Goal: Navigation & Orientation: Find specific page/section

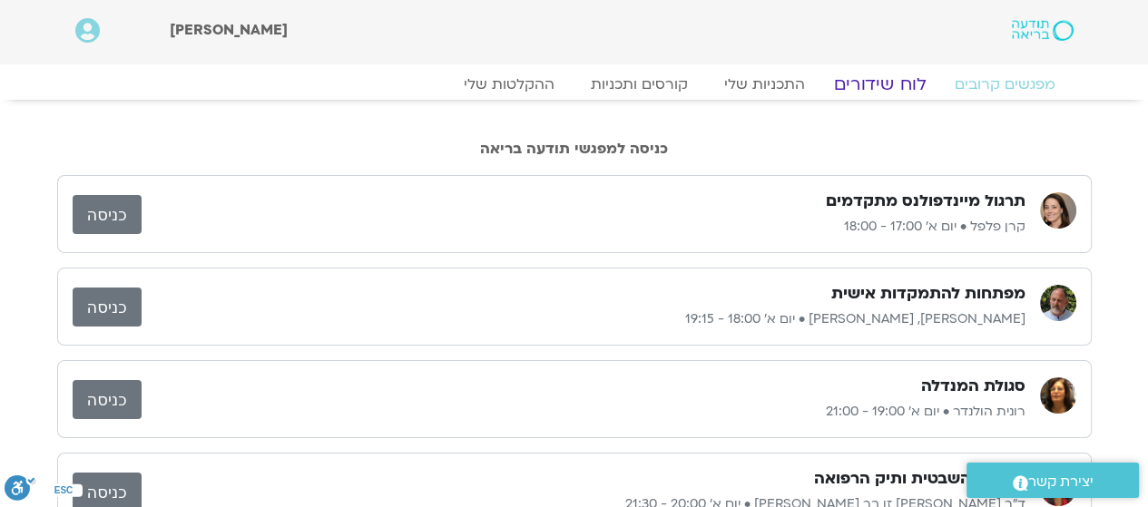
click at [861, 81] on link "לוח שידורים" at bounding box center [879, 84] width 136 height 22
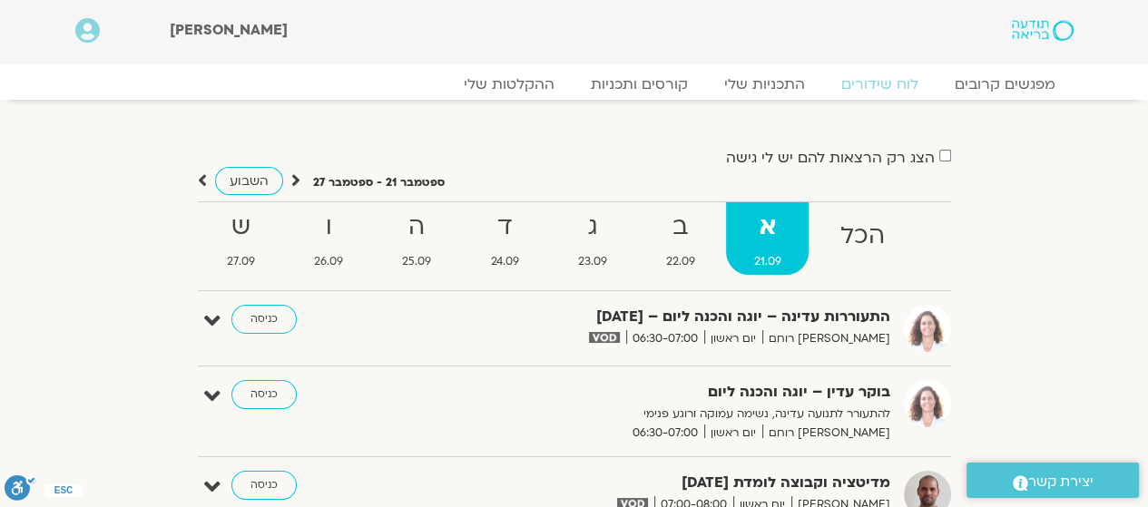
click at [296, 178] on icon at bounding box center [295, 180] width 9 height 18
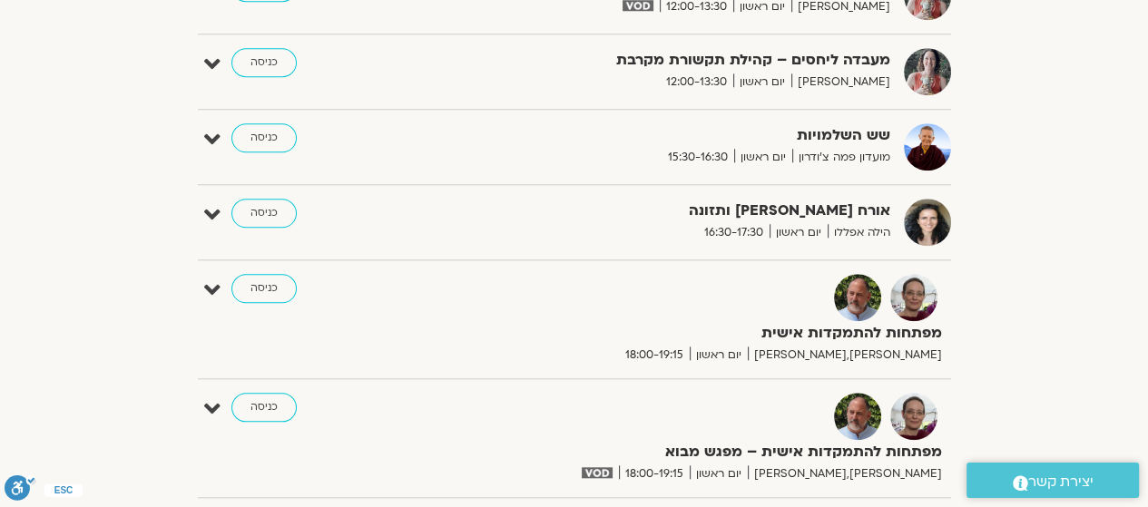
scroll to position [1452, 0]
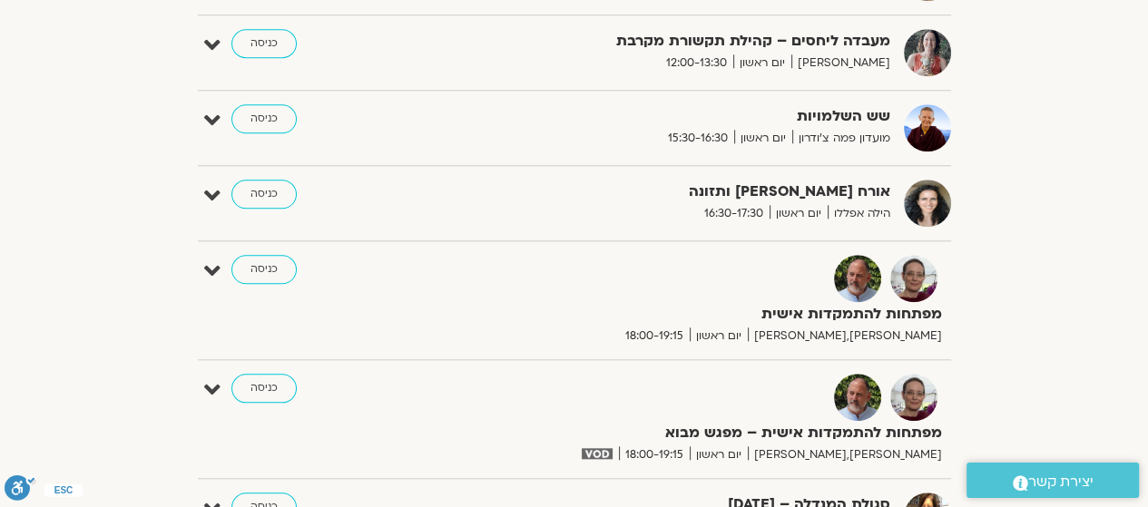
click at [245, 264] on link "כניסה" at bounding box center [263, 269] width 65 height 29
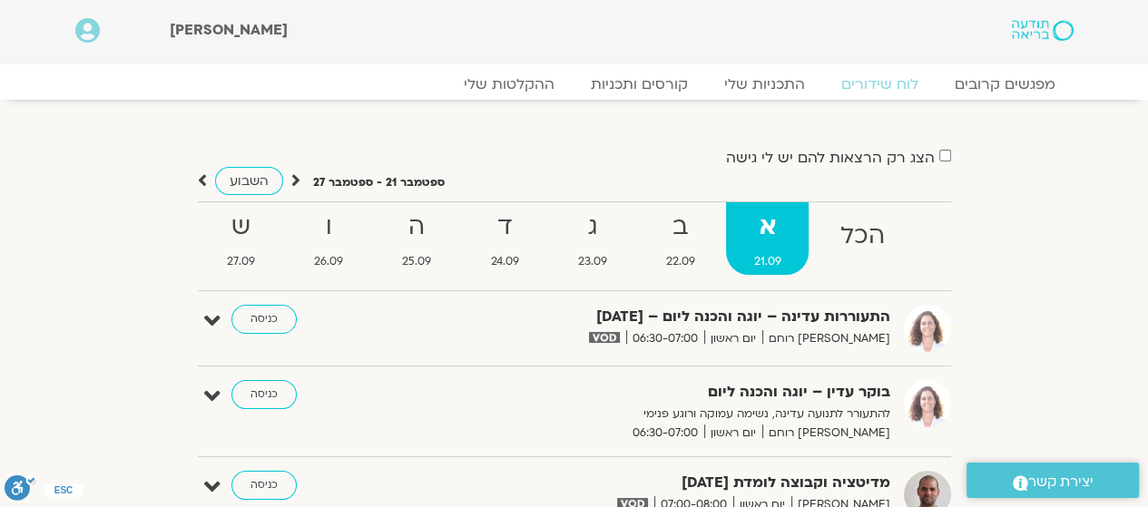
click at [294, 181] on icon at bounding box center [295, 180] width 9 height 18
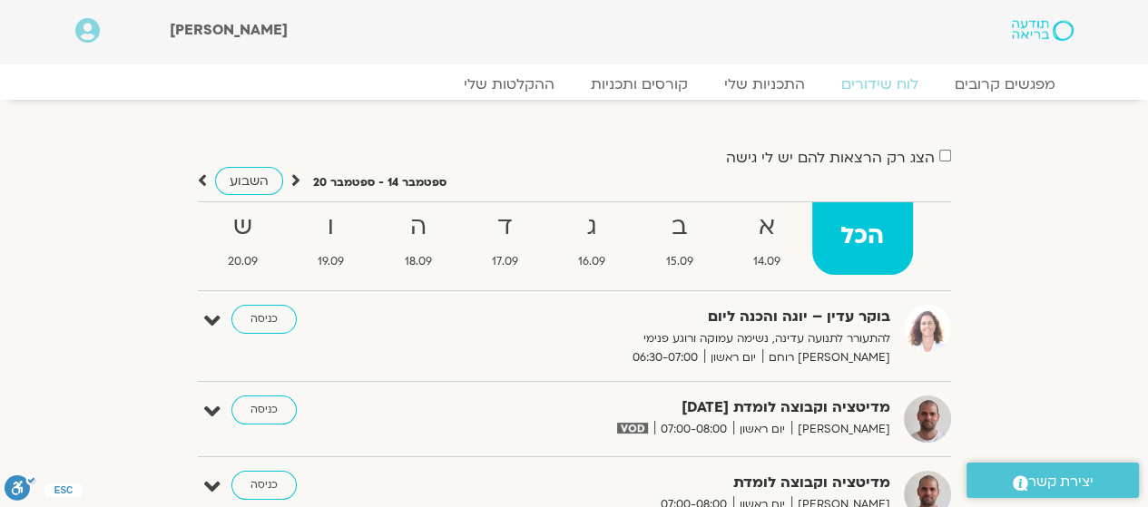
click at [294, 177] on icon at bounding box center [295, 180] width 9 height 18
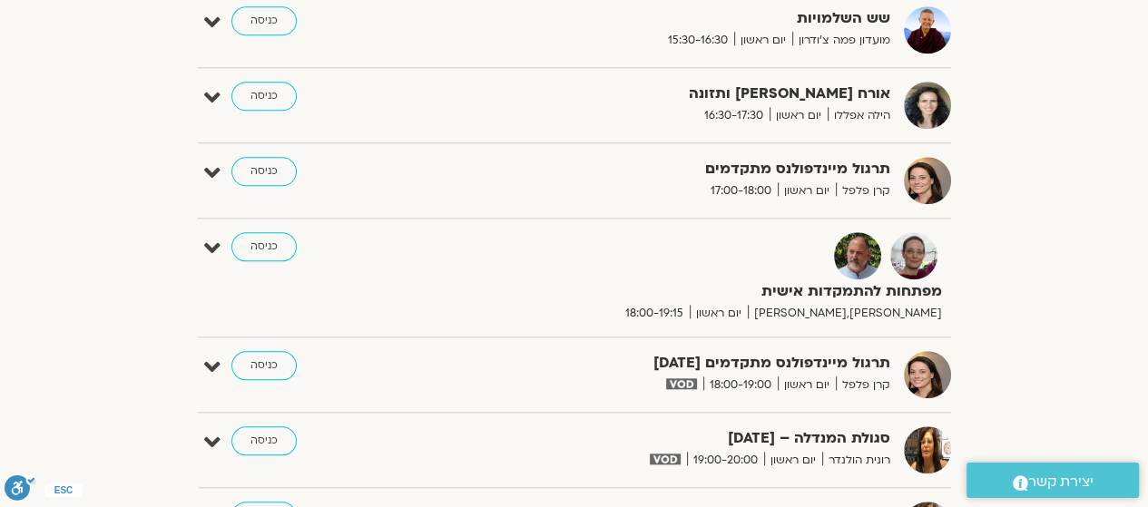
scroll to position [1542, 0]
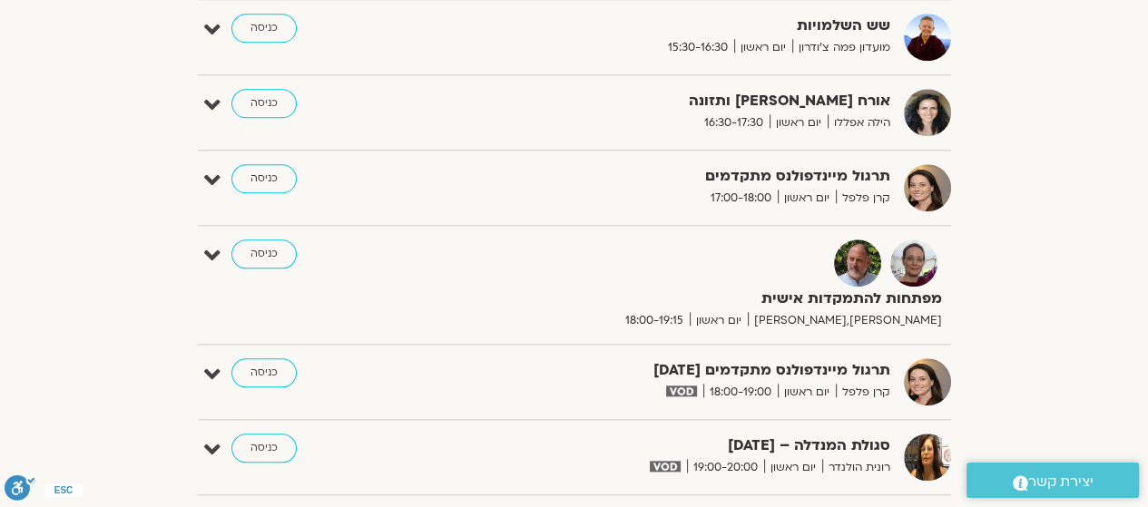
click at [265, 249] on link "כניסה" at bounding box center [263, 254] width 65 height 29
